Goal: Transaction & Acquisition: Download file/media

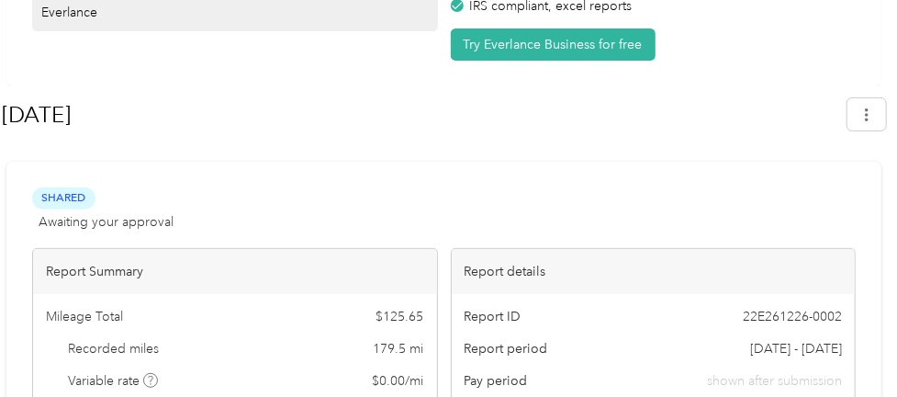
scroll to position [197, 0]
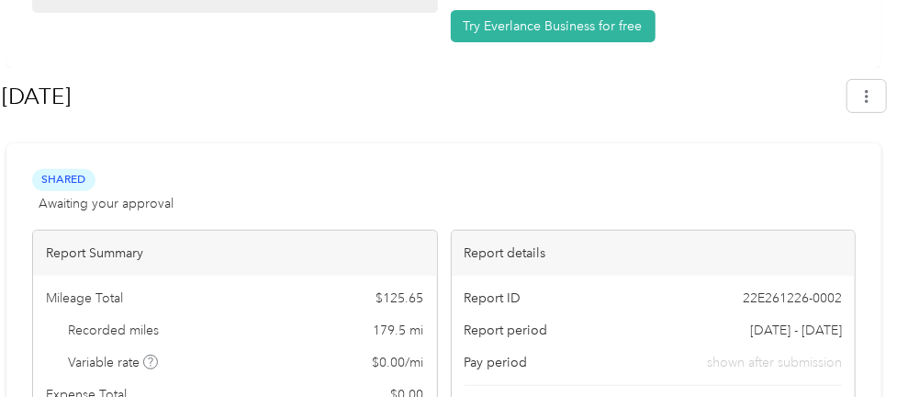
click at [239, 89] on h1 "[DATE]" at bounding box center [418, 96] width 833 height 44
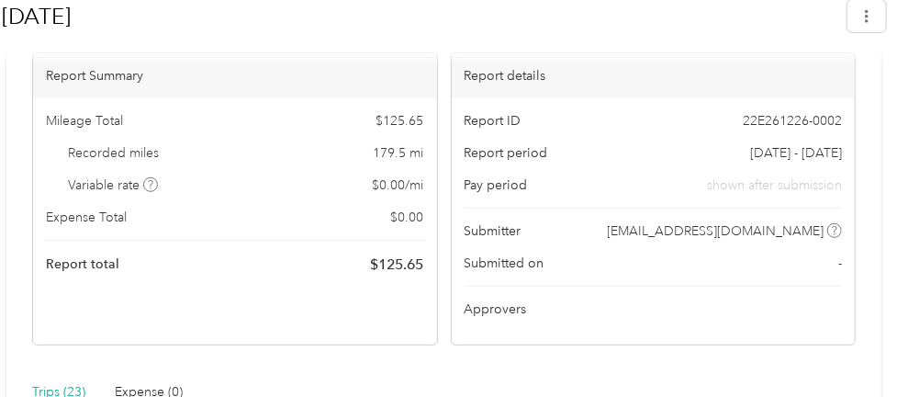
scroll to position [376, 0]
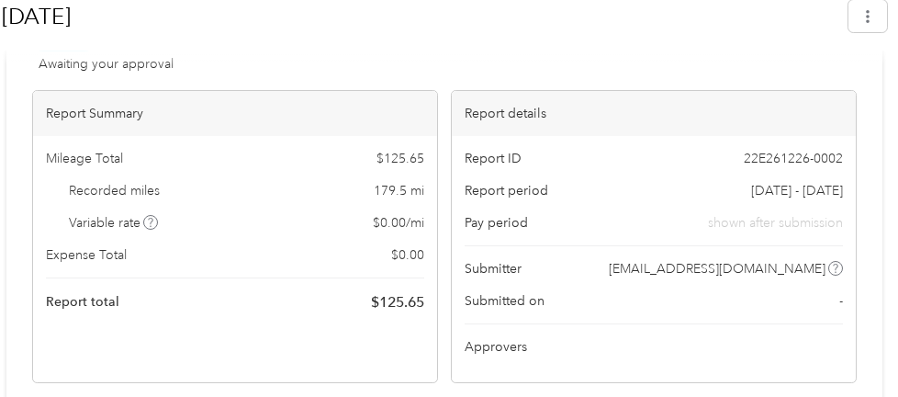
scroll to position [338, 0]
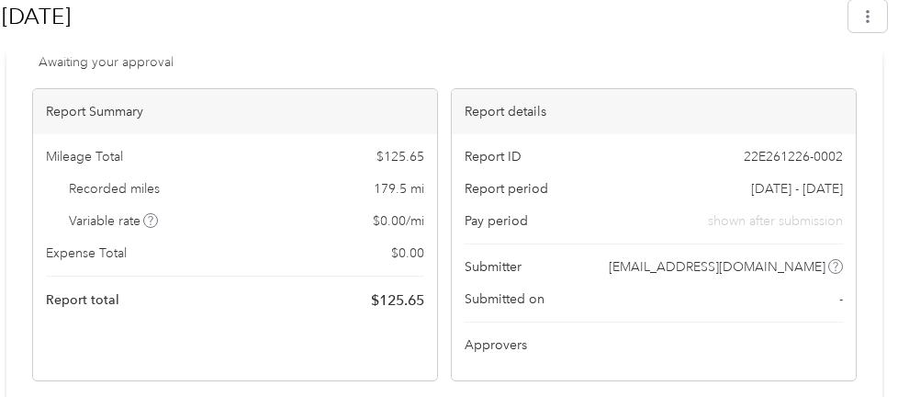
click at [435, 109] on div "Report Summary" at bounding box center [235, 111] width 404 height 45
click at [882, 24] on button "button" at bounding box center [868, 16] width 39 height 32
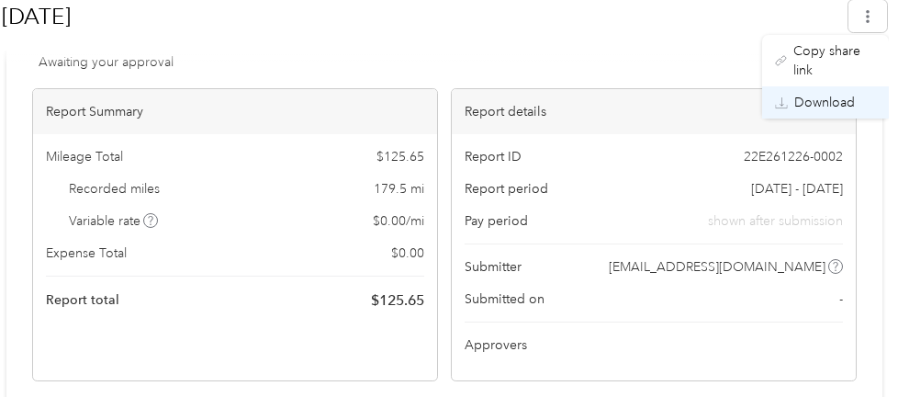
click at [821, 93] on span "Download" at bounding box center [824, 102] width 61 height 19
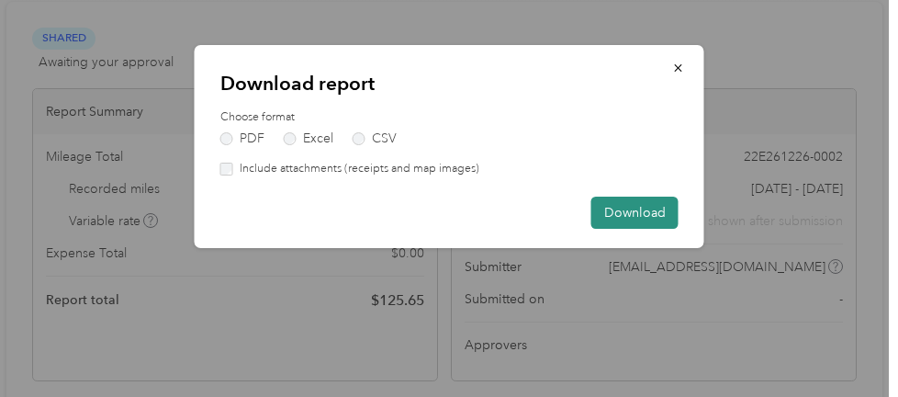
click at [643, 208] on button "Download" at bounding box center [634, 213] width 87 height 32
